Goal: Task Accomplishment & Management: Complete application form

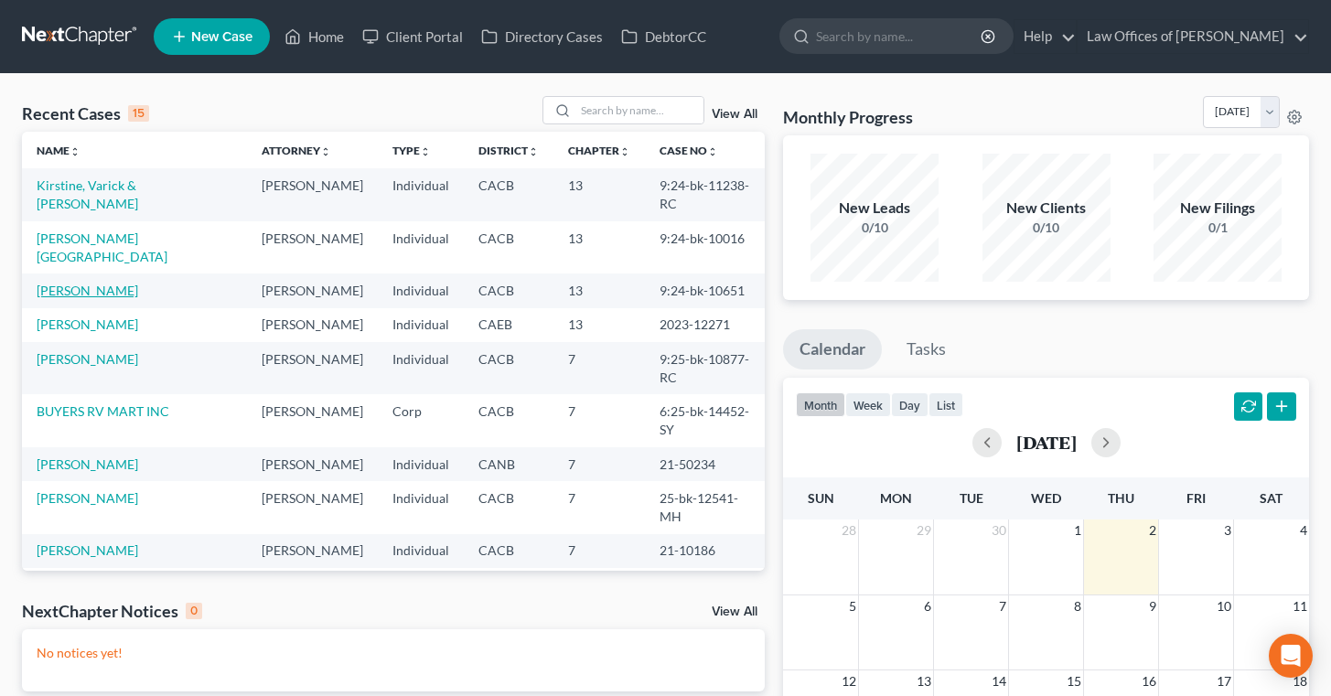
click at [96, 283] on link "[PERSON_NAME]" at bounding box center [88, 291] width 102 height 16
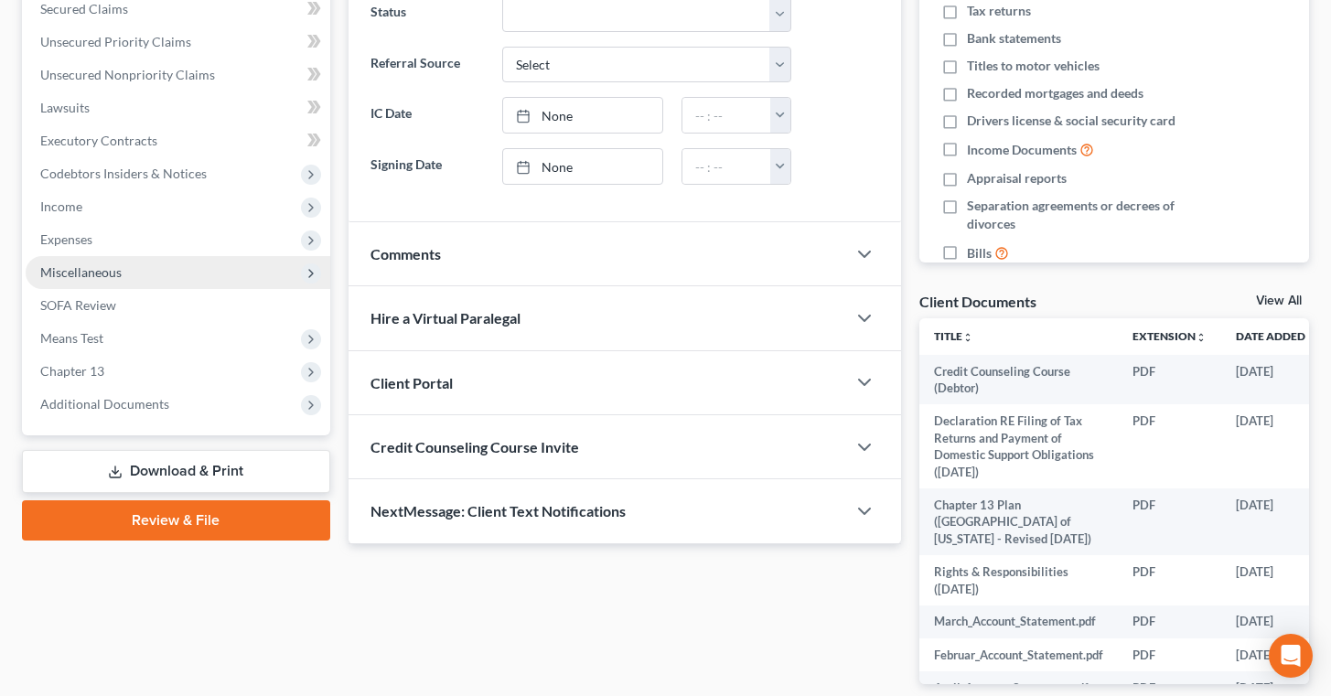
scroll to position [388, 0]
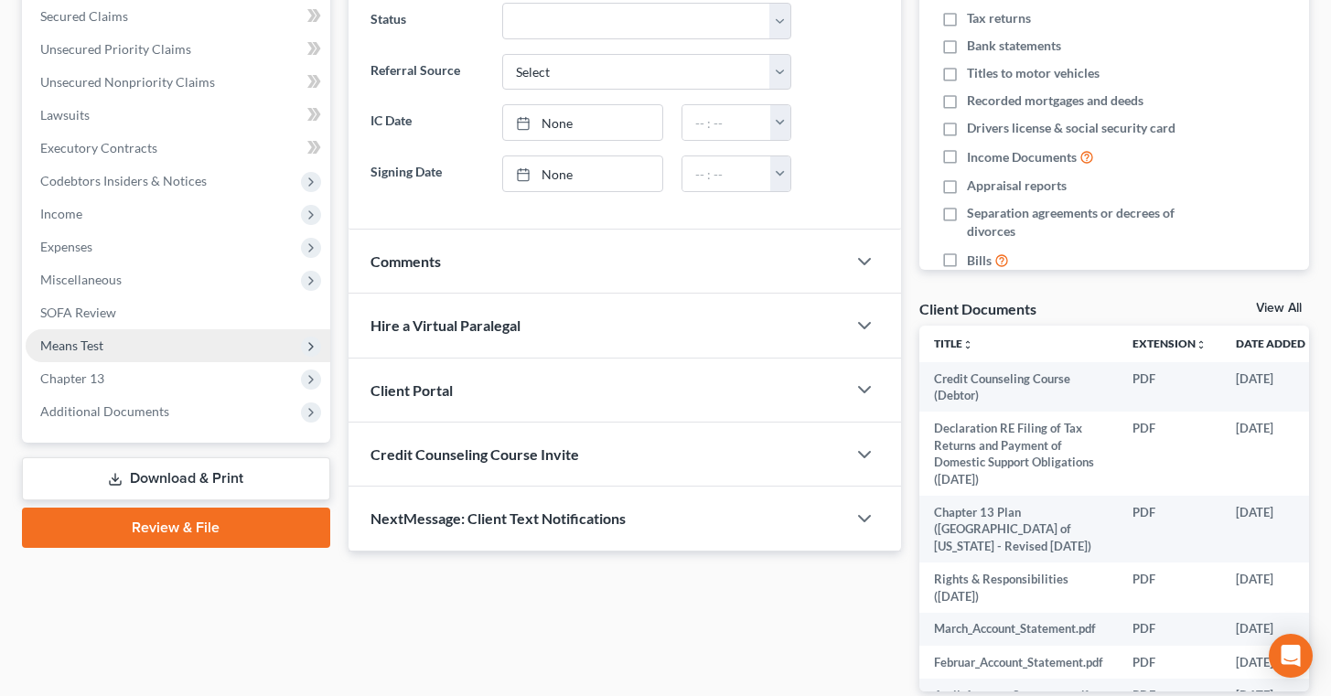
click at [100, 341] on span "Means Test" at bounding box center [71, 346] width 63 height 16
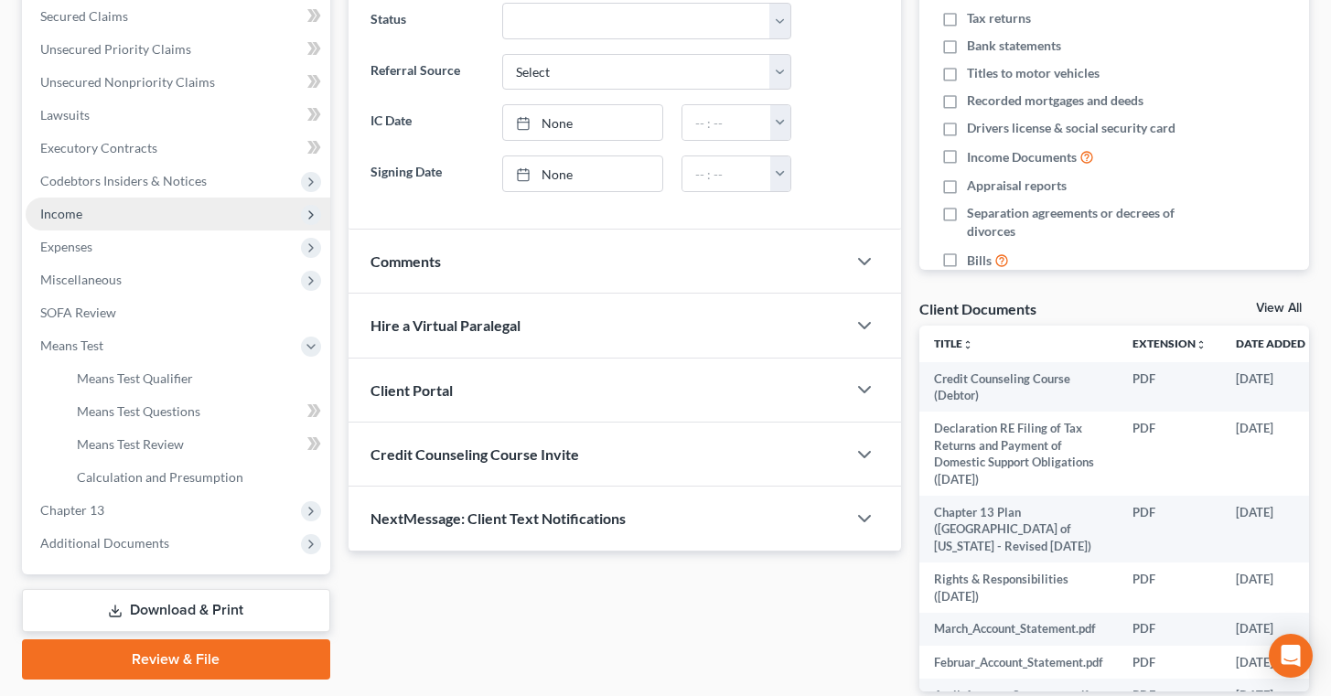
click at [93, 212] on span "Income" at bounding box center [178, 214] width 305 height 33
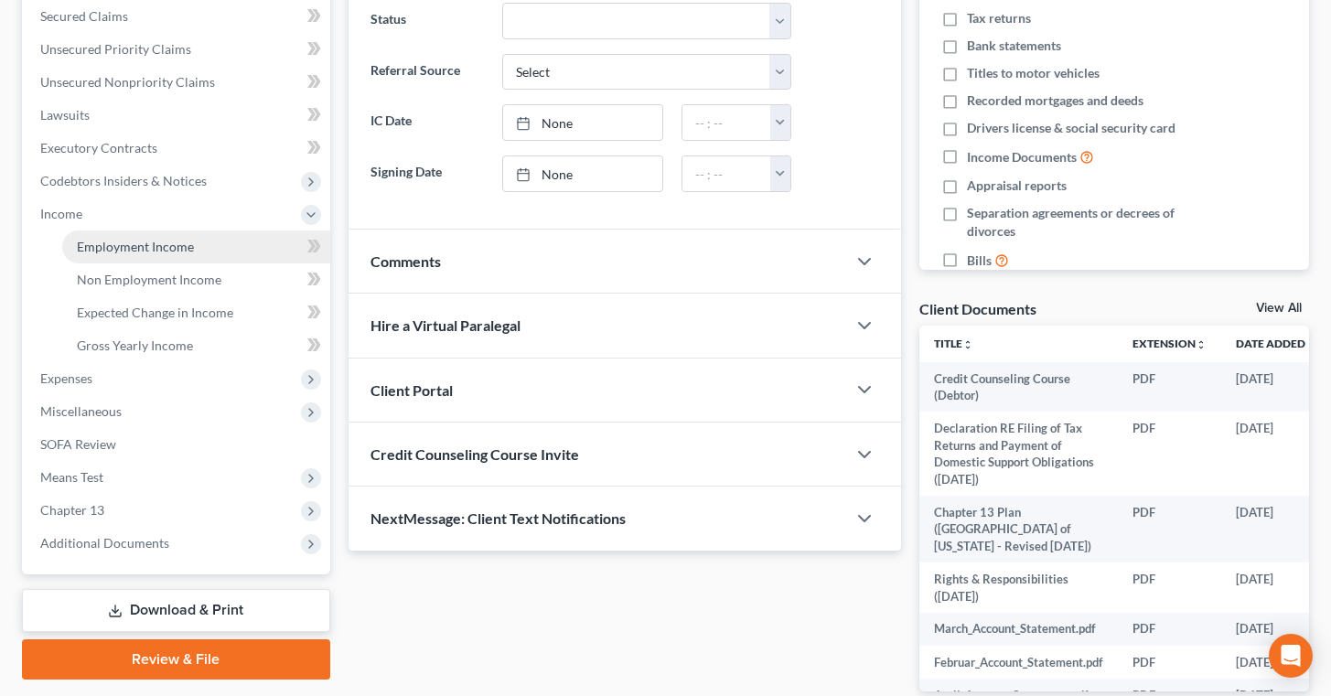
click at [206, 239] on link "Employment Income" at bounding box center [196, 247] width 268 height 33
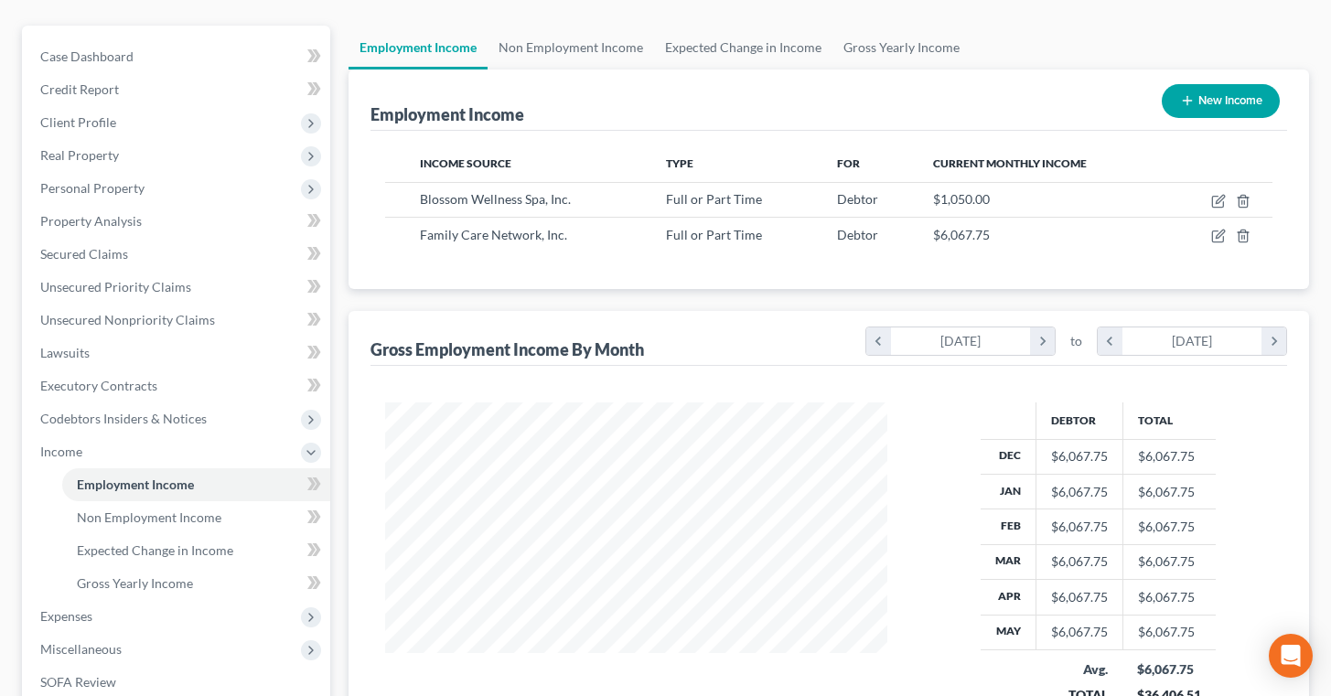
scroll to position [154, 0]
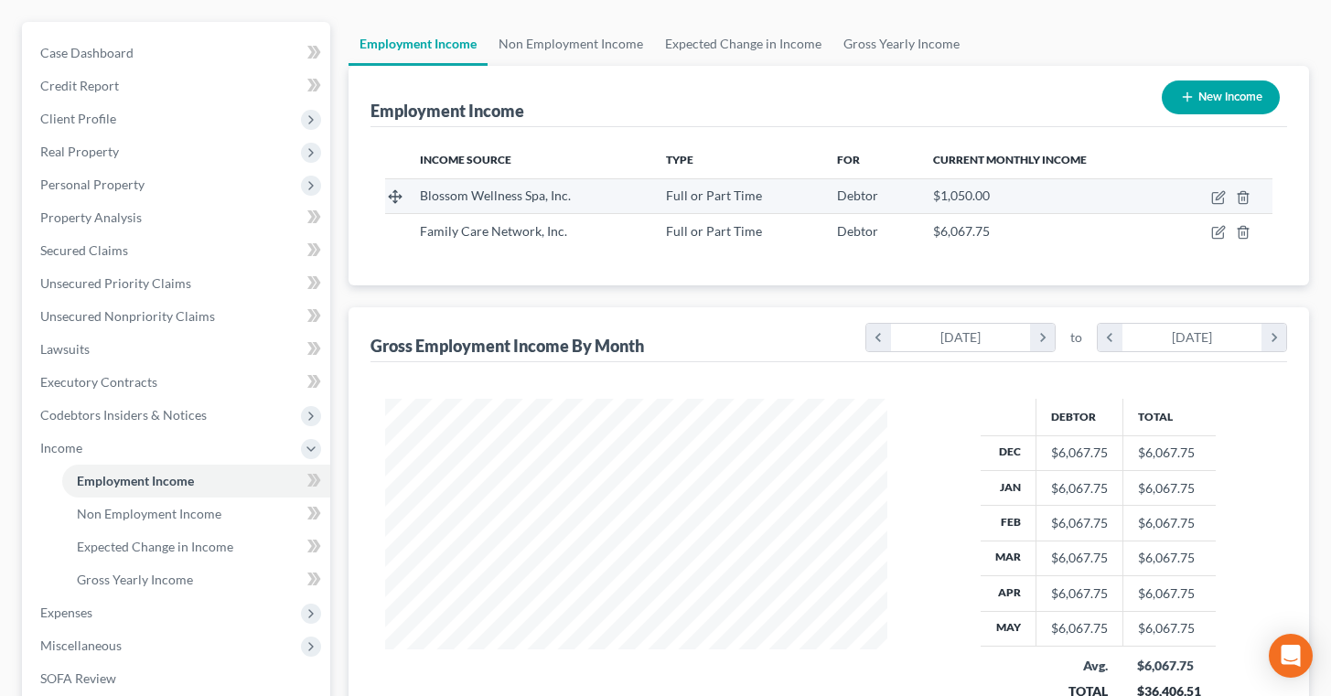
click at [534, 199] on span "Blossom Wellness Spa, Inc." at bounding box center [495, 196] width 151 height 16
click at [1222, 204] on icon "button" at bounding box center [1218, 197] width 15 height 15
select select "0"
select select "4"
select select "1"
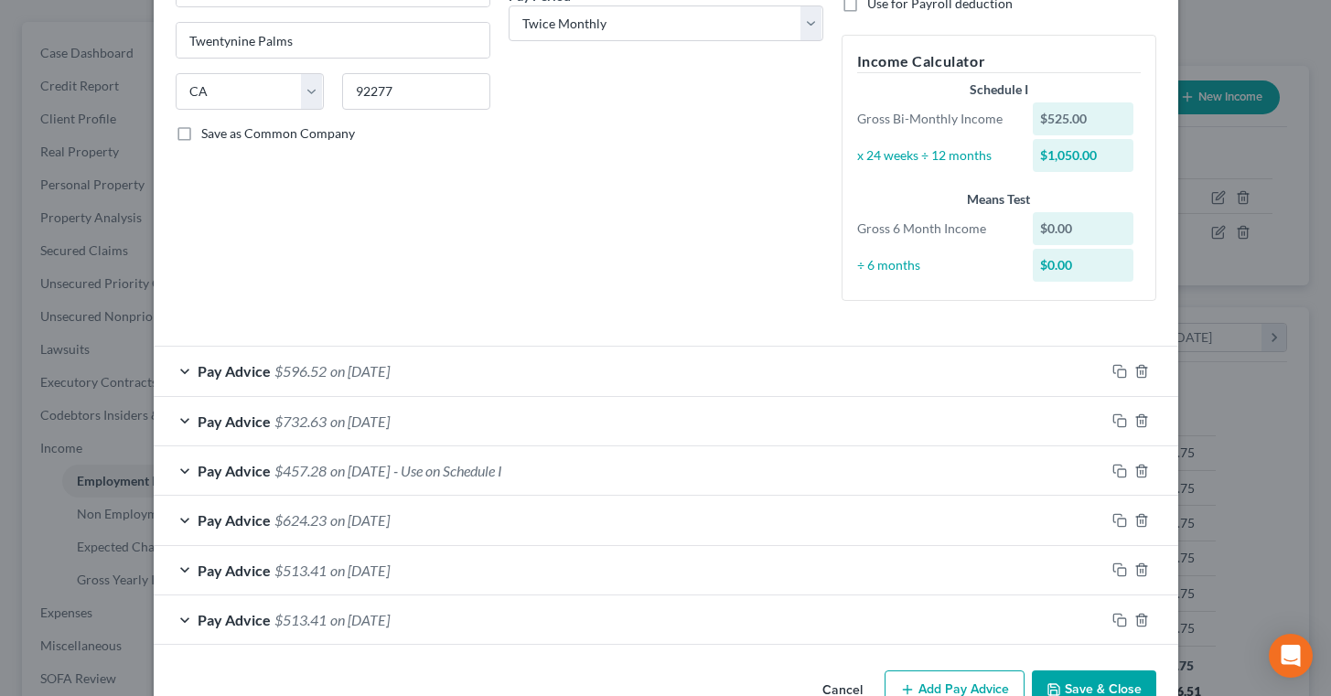
scroll to position [354, 0]
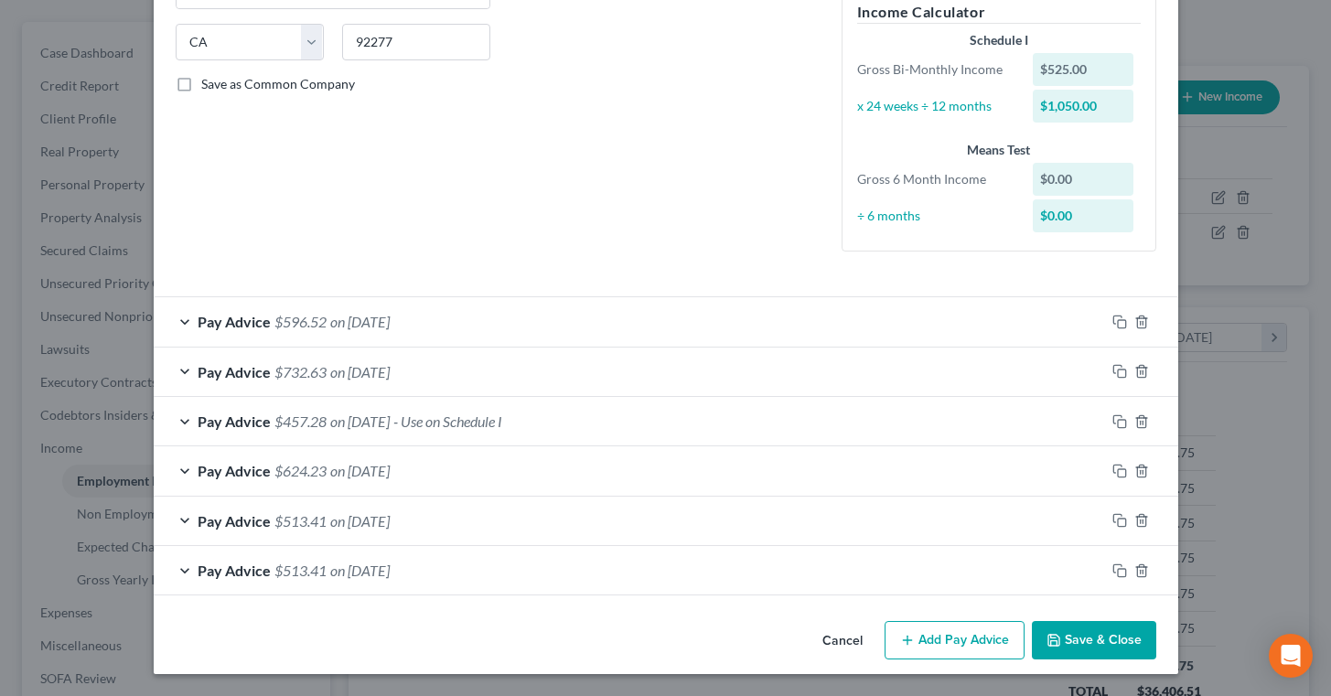
click at [469, 688] on div "Edit Income Source × Employment Type * Select Full or [DEMOGRAPHIC_DATA] Employ…" at bounding box center [665, 348] width 1331 height 696
click at [1097, 648] on button "Save & Close" at bounding box center [1094, 640] width 124 height 38
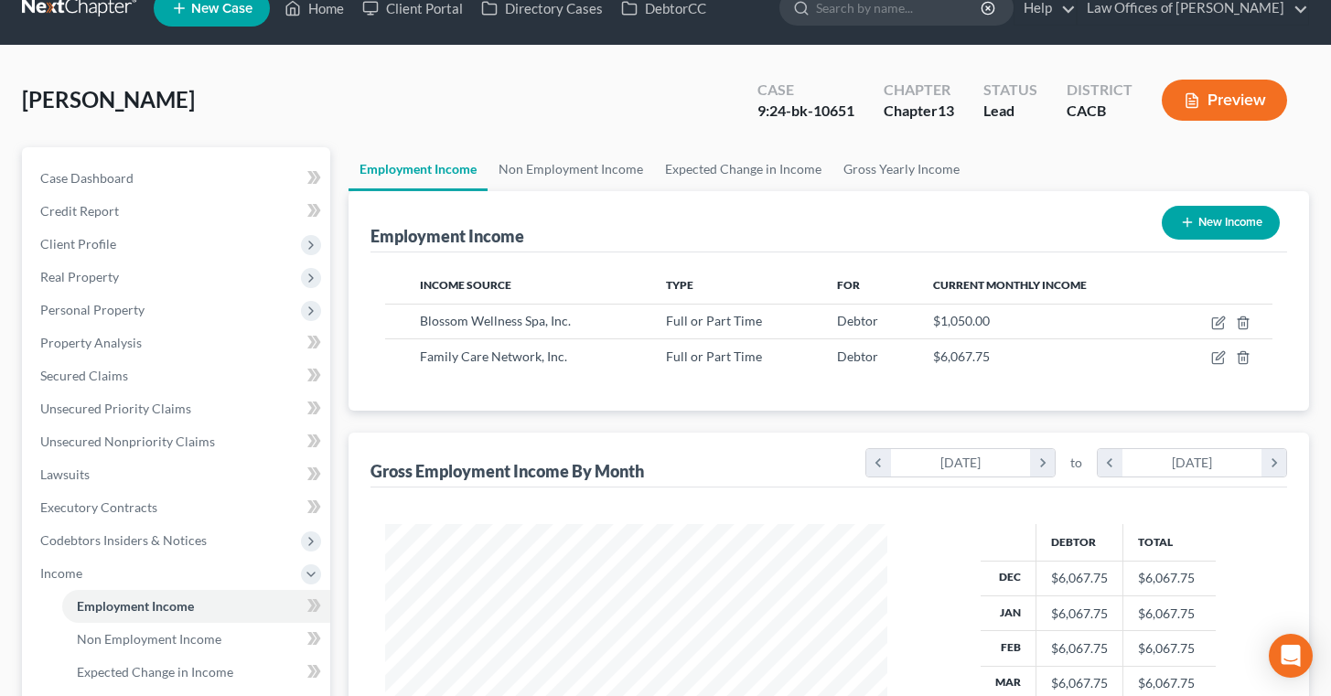
scroll to position [0, 0]
